Goal: Understand process/instructions: Learn how to perform a task or action

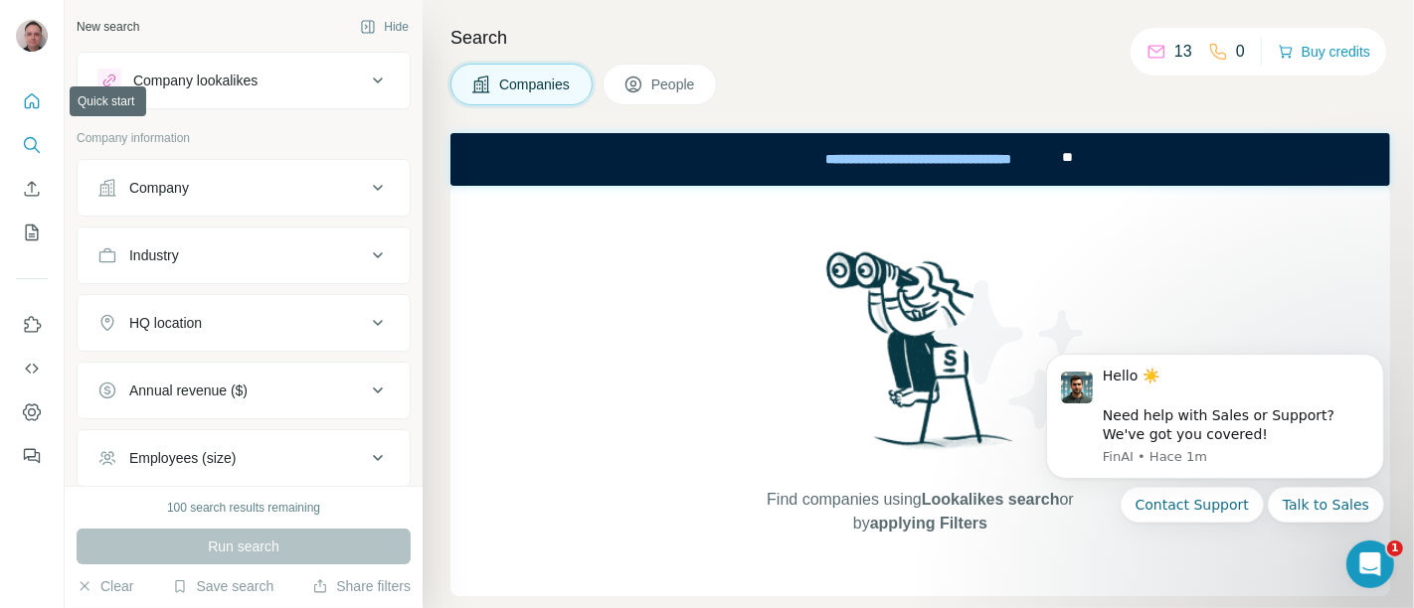
click at [28, 98] on icon "Quick start" at bounding box center [32, 101] width 20 height 20
